Goal: Information Seeking & Learning: Learn about a topic

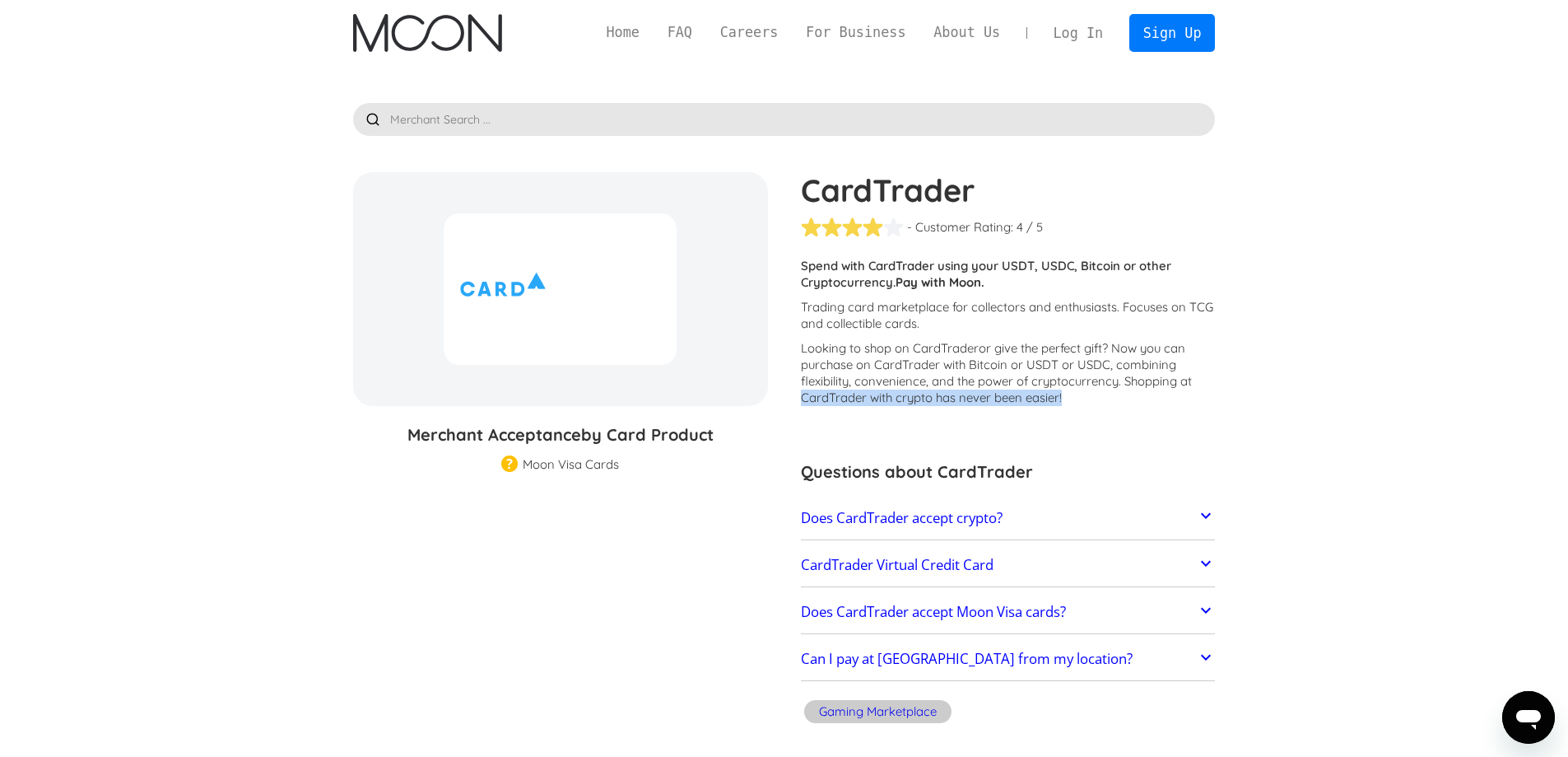
drag, startPoint x: 1092, startPoint y: 399, endPoint x: 793, endPoint y: 393, distance: 299.1
click at [793, 393] on div "CardTrader - Customer Rating: ( 🏅 🛡️ 🏅&🛡️ ) 1 5 1.5 2 2.5 3 3.5 4 4.5 5 / 5 Cus…" at bounding box center [1000, 450] width 431 height 557
click at [1099, 516] on link "Does CardTrader accept crypto?" at bounding box center [1007, 517] width 415 height 35
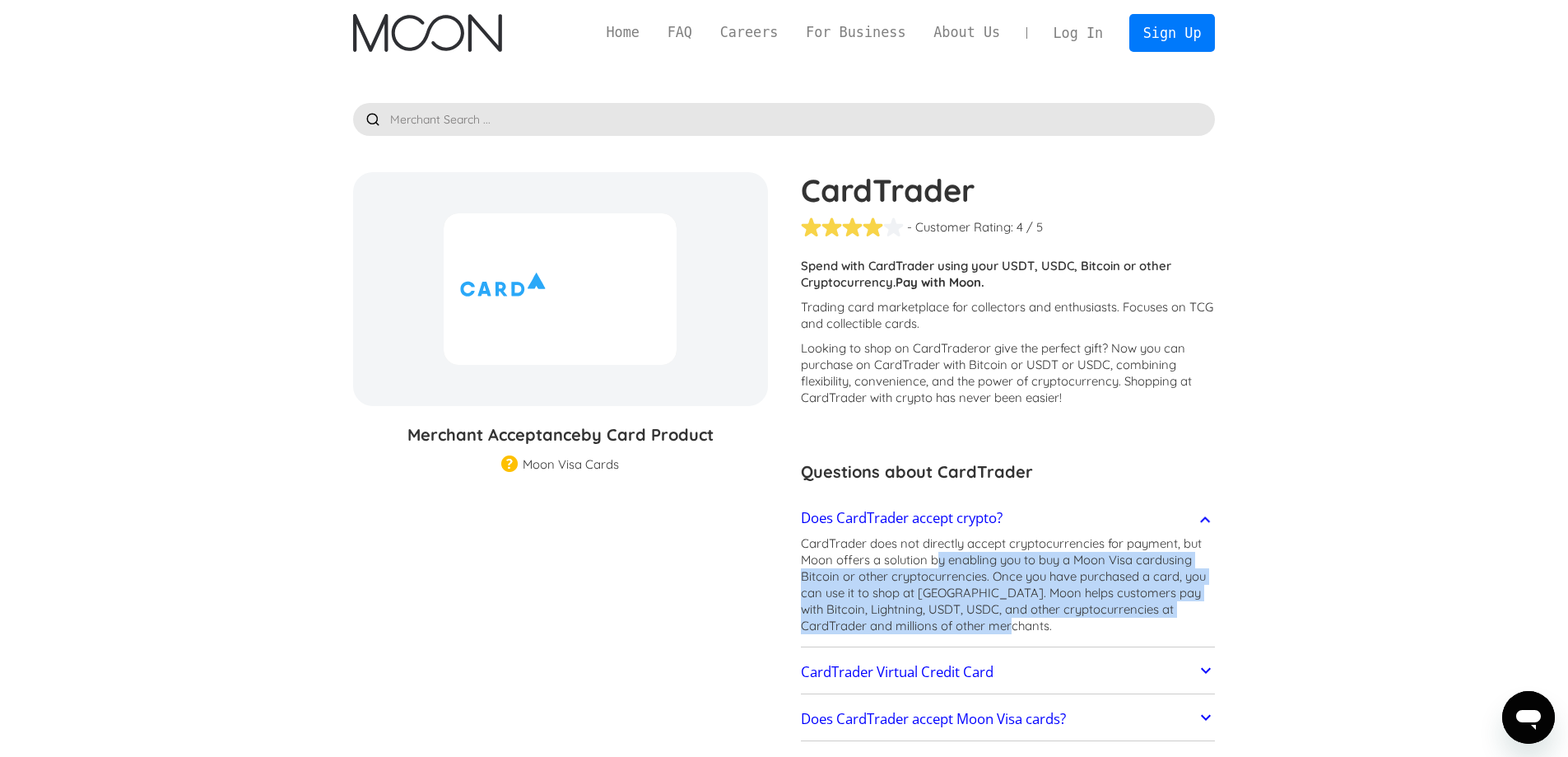
drag, startPoint x: 938, startPoint y: 558, endPoint x: 1078, endPoint y: 623, distance: 154.4
click at [1078, 623] on p "CardTrader does not directly accept cryptocurrencies for payment, but Moon offe…" at bounding box center [1007, 584] width 415 height 99
click at [1076, 619] on p "CardTrader does not directly accept cryptocurrencies for payment, but Moon offe…" at bounding box center [1007, 584] width 415 height 99
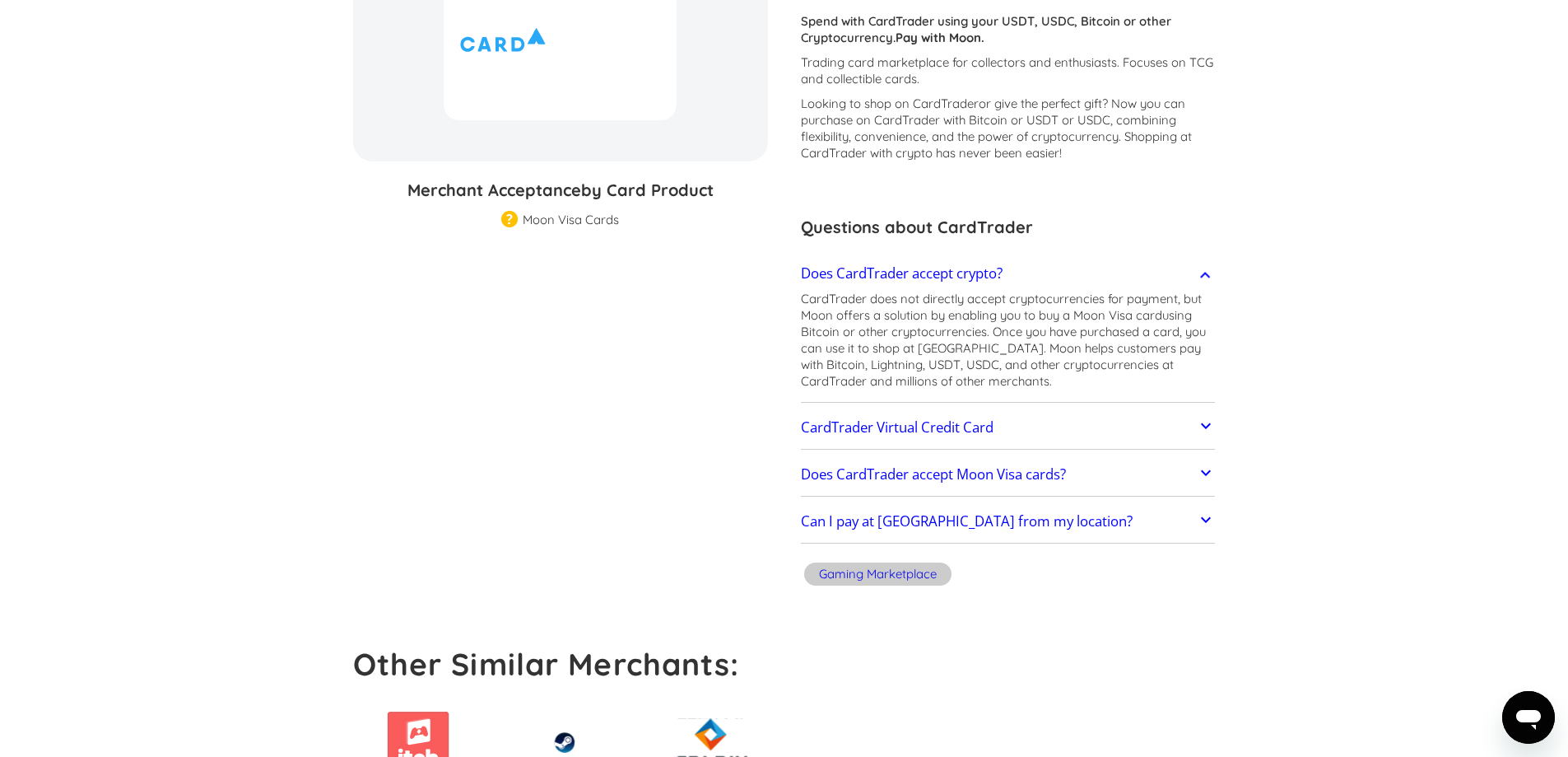
scroll to position [329, 0]
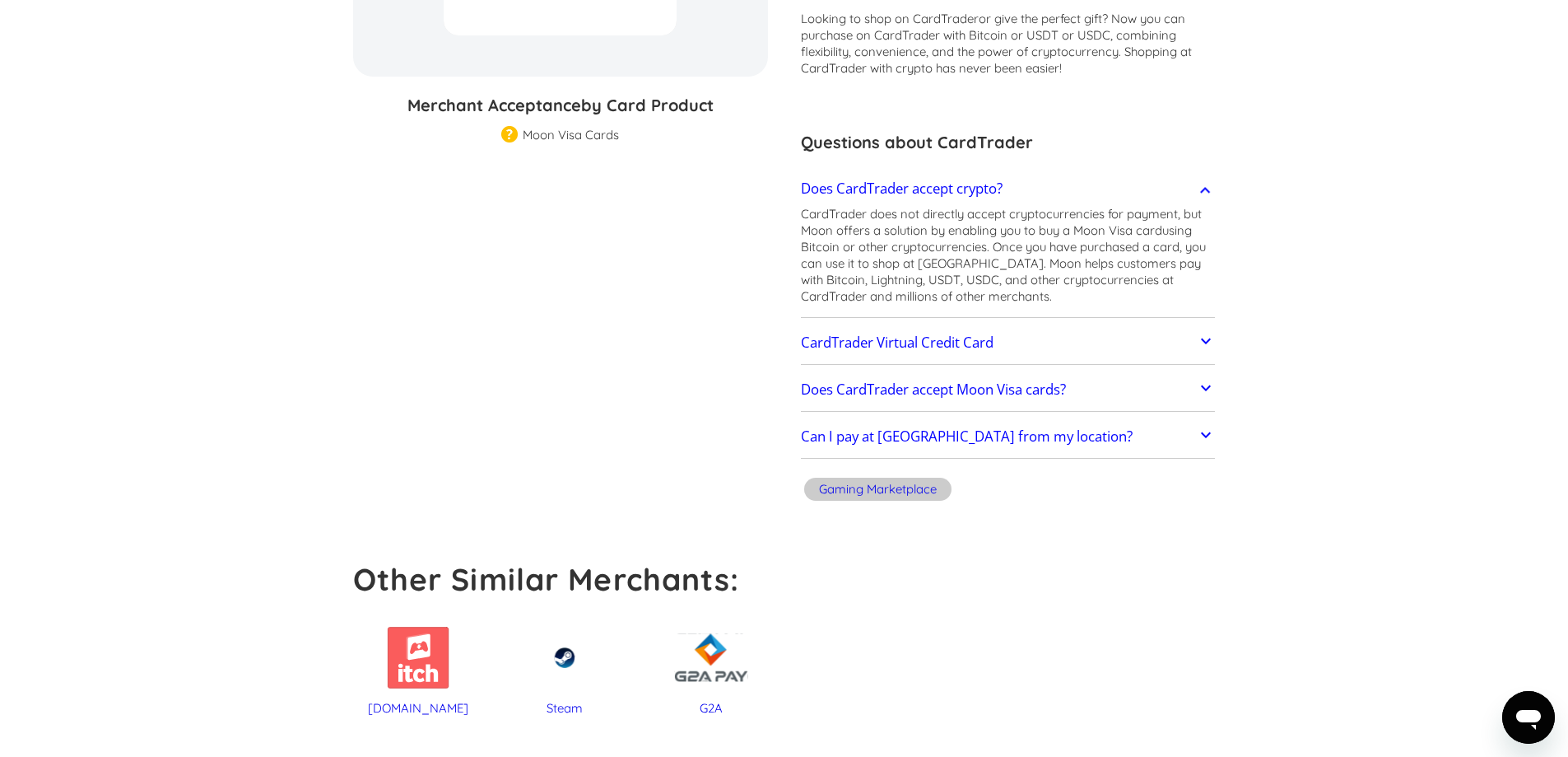
click at [1083, 346] on link "CardTrader Virtual Credit Card" at bounding box center [1007, 342] width 415 height 35
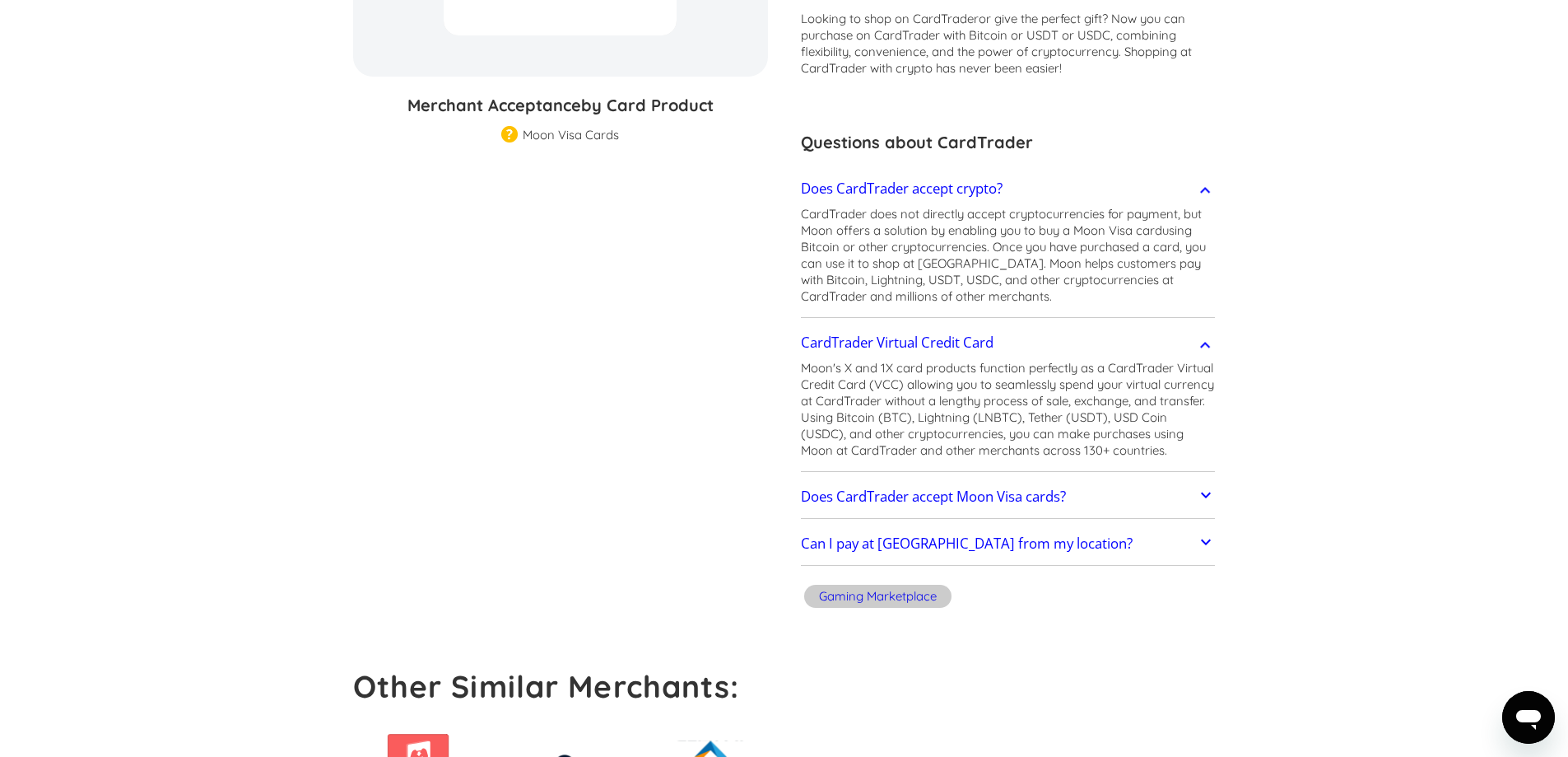
click at [1167, 486] on link "Does CardTrader accept Moon Visa cards?" at bounding box center [1007, 496] width 415 height 35
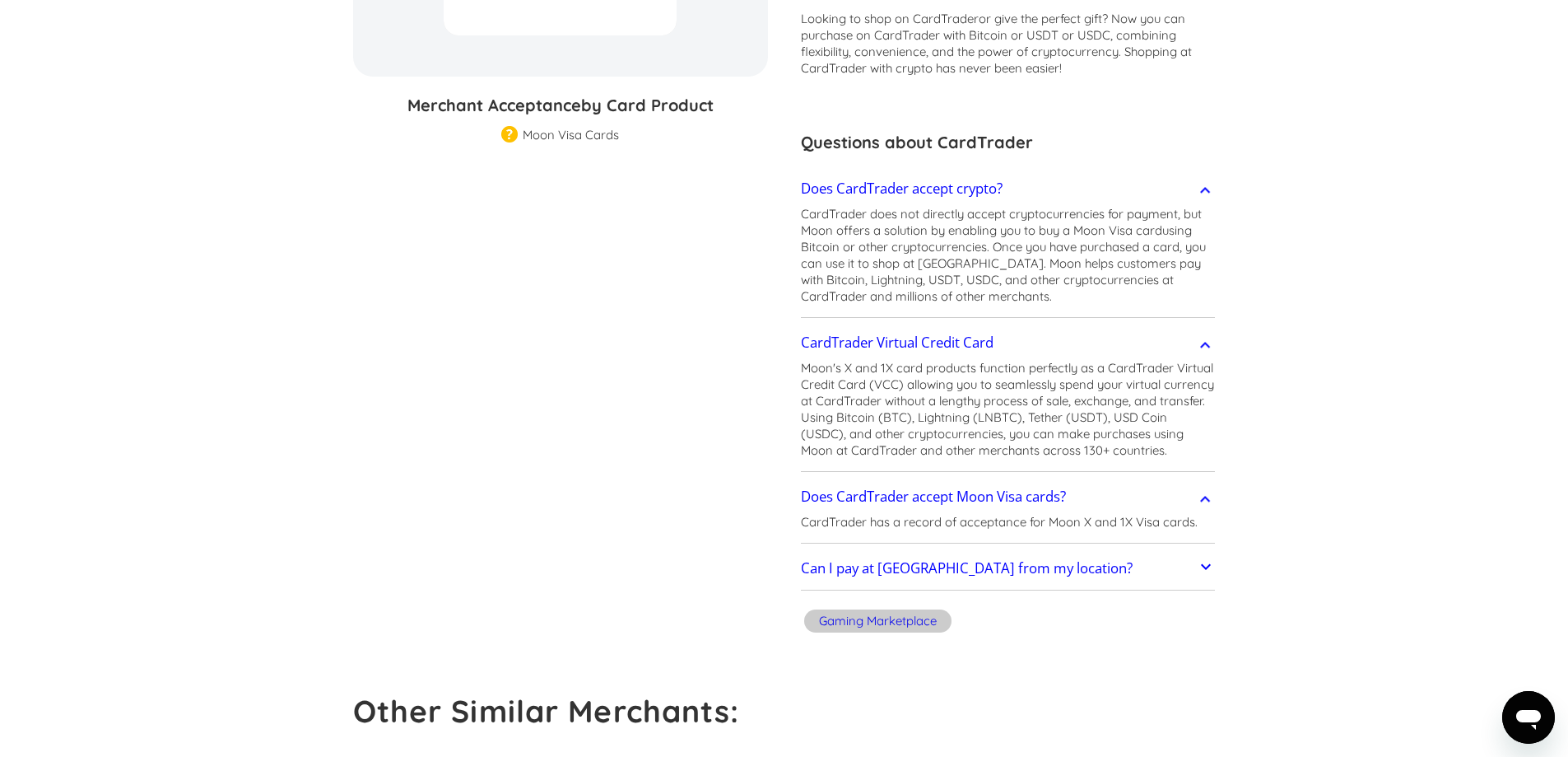
click at [1118, 559] on link "Can I pay at [GEOGRAPHIC_DATA] from my location?" at bounding box center [1007, 568] width 415 height 35
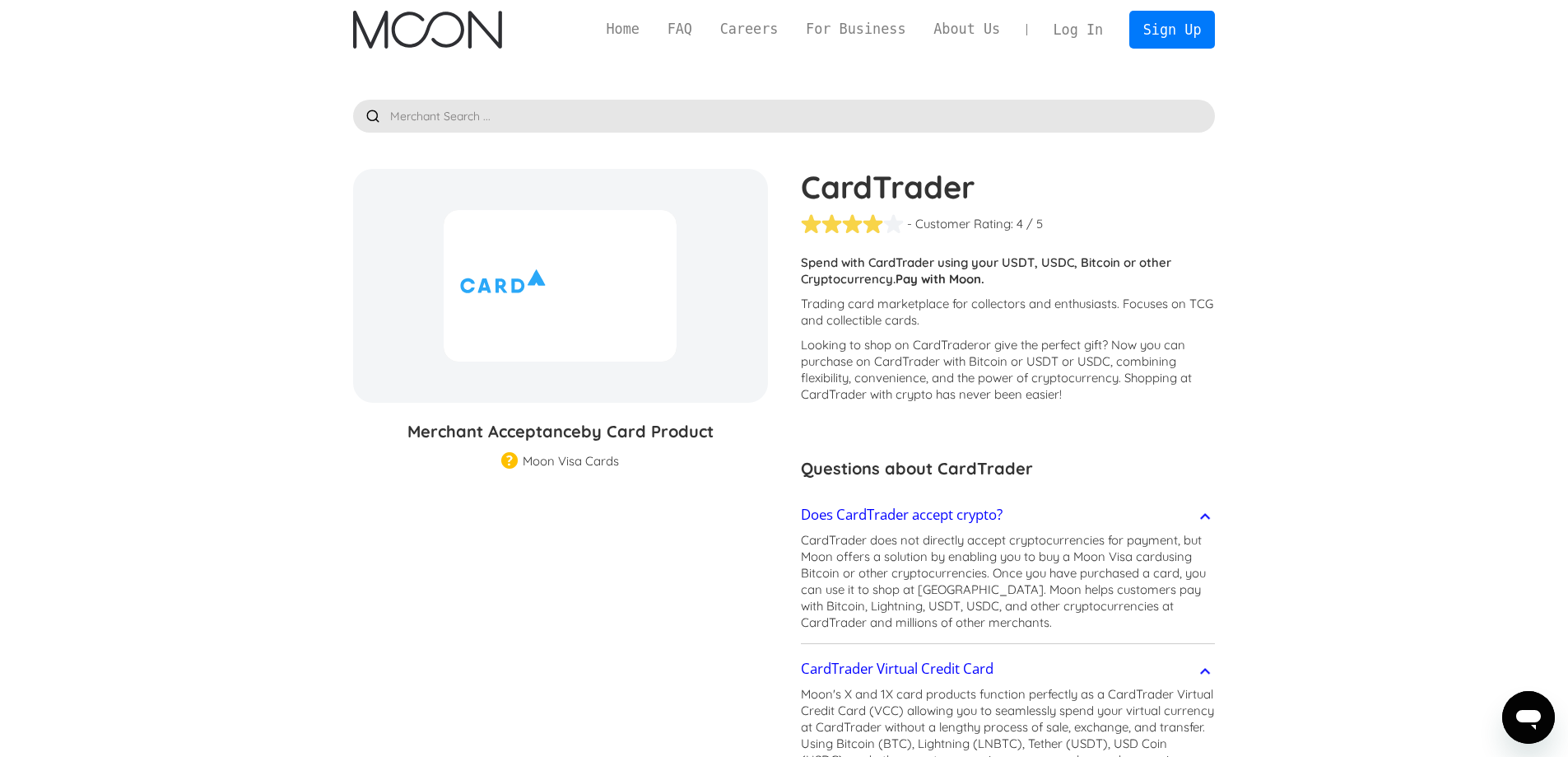
scroll to position [0, 0]
